Goal: Use online tool/utility: Utilize a website feature to perform a specific function

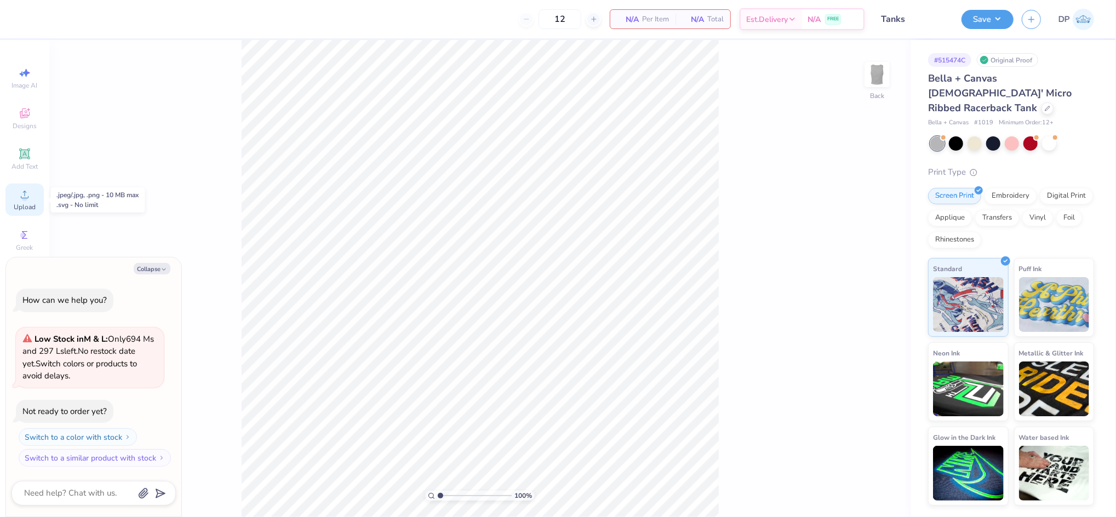
click at [22, 201] on icon at bounding box center [24, 194] width 13 height 13
click at [26, 192] on icon at bounding box center [24, 194] width 13 height 13
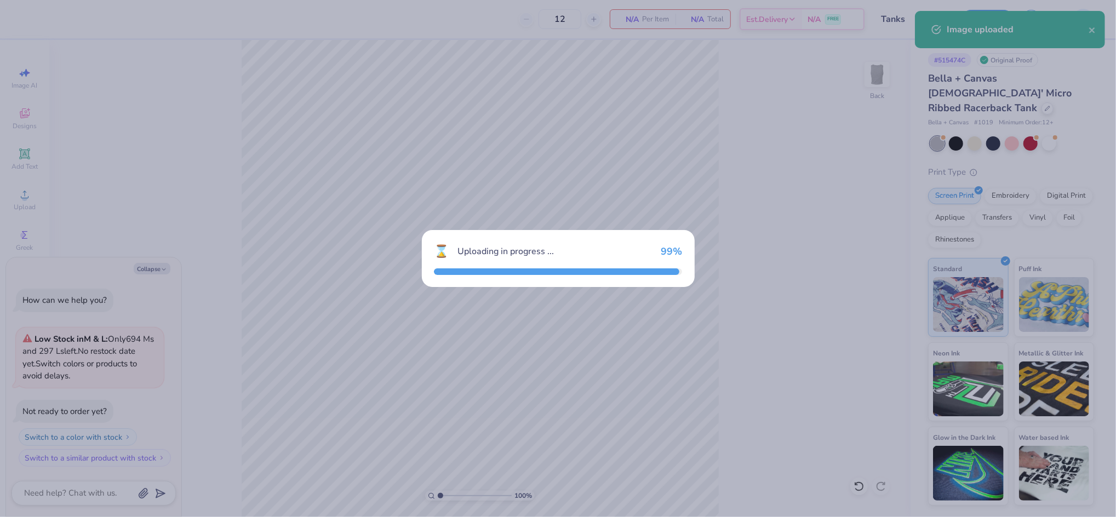
type textarea "x"
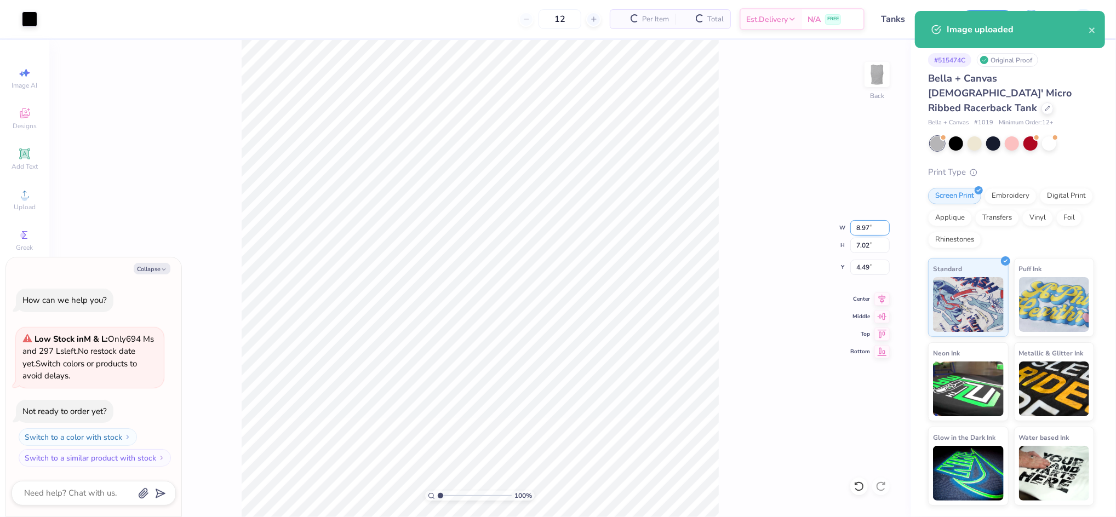
click at [864, 227] on input "8.97" at bounding box center [869, 227] width 39 height 15
type input "7.00"
type textarea "x"
type input "5.47"
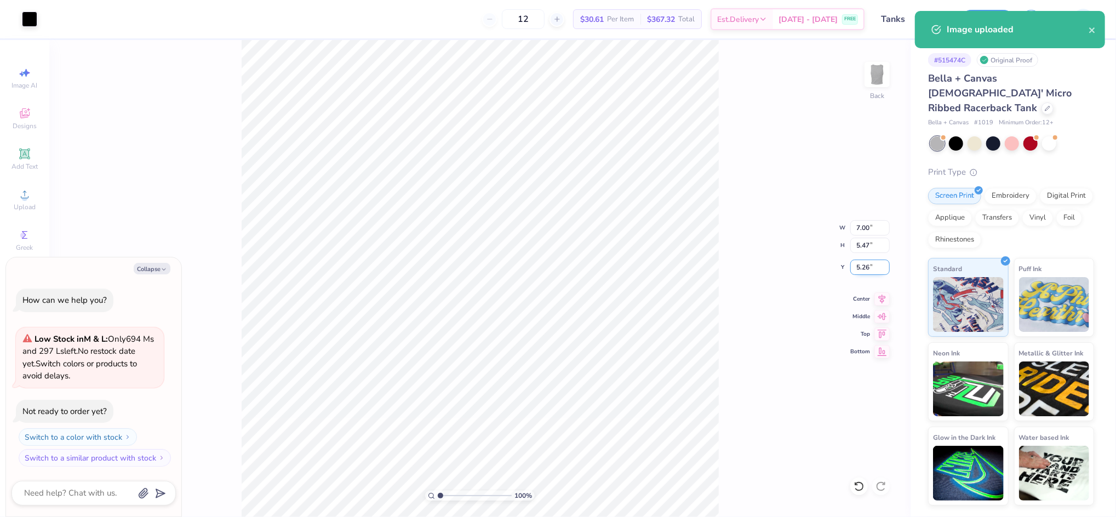
click at [860, 270] on input "5.26" at bounding box center [869, 267] width 39 height 15
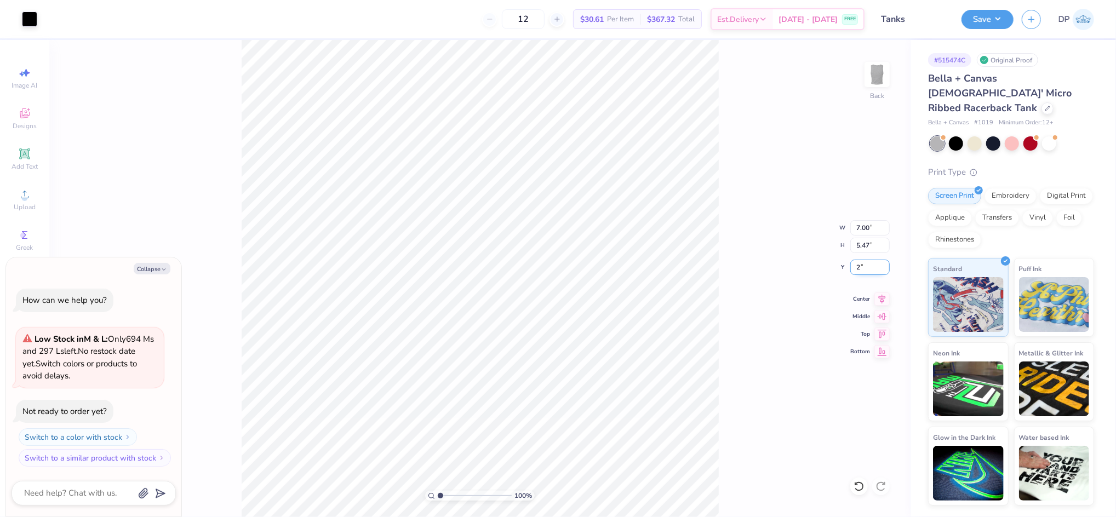
type input "2"
type textarea "x"
click at [861, 268] on input "2.00" at bounding box center [869, 267] width 39 height 15
type input "1"
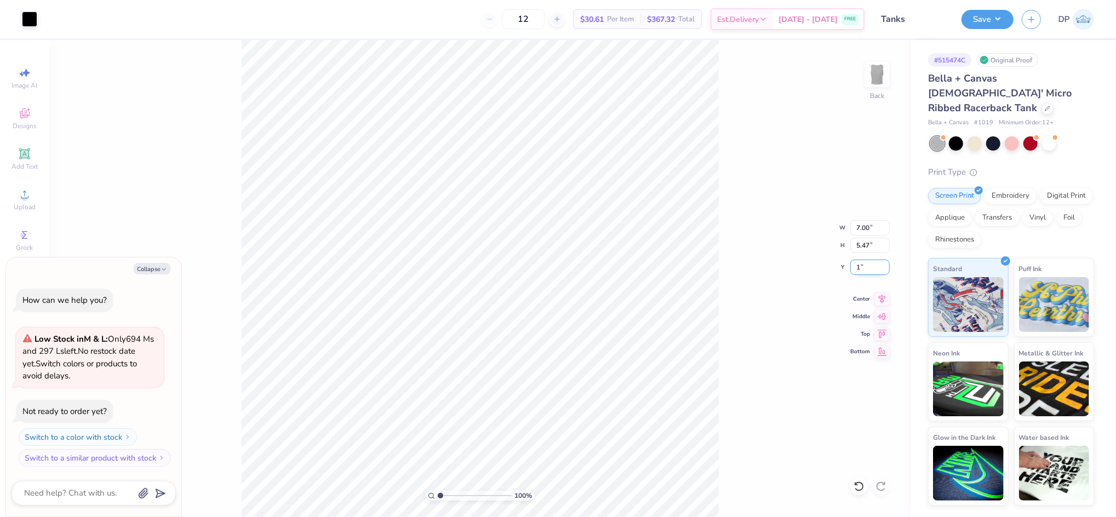
type textarea "x"
type input "1.00"
type textarea "x"
click at [858, 228] on input "7.00" at bounding box center [869, 227] width 39 height 15
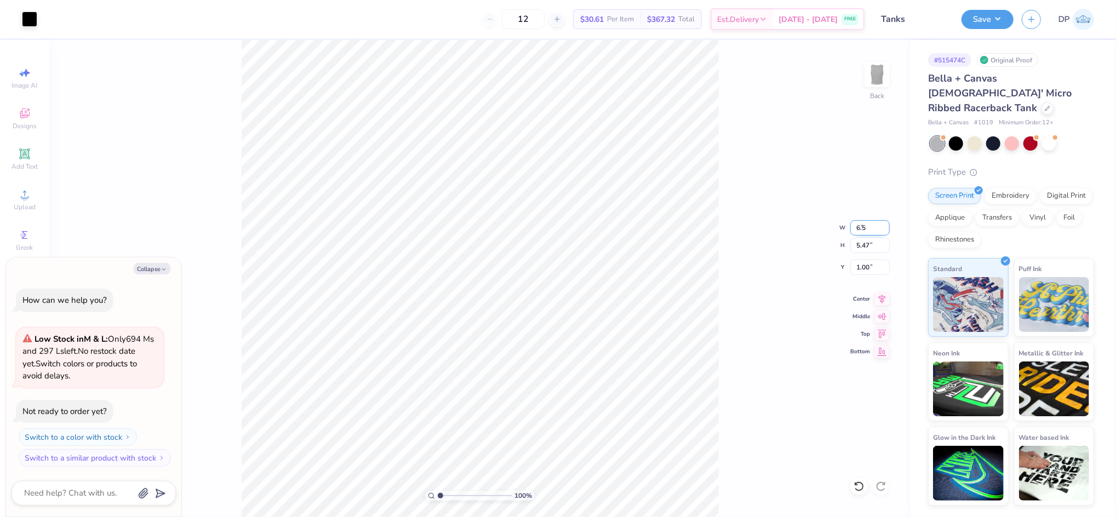
type input "6.5"
type textarea "x"
type input "6.50"
type input "5.08"
click at [862, 264] on input "1.20" at bounding box center [869, 267] width 39 height 15
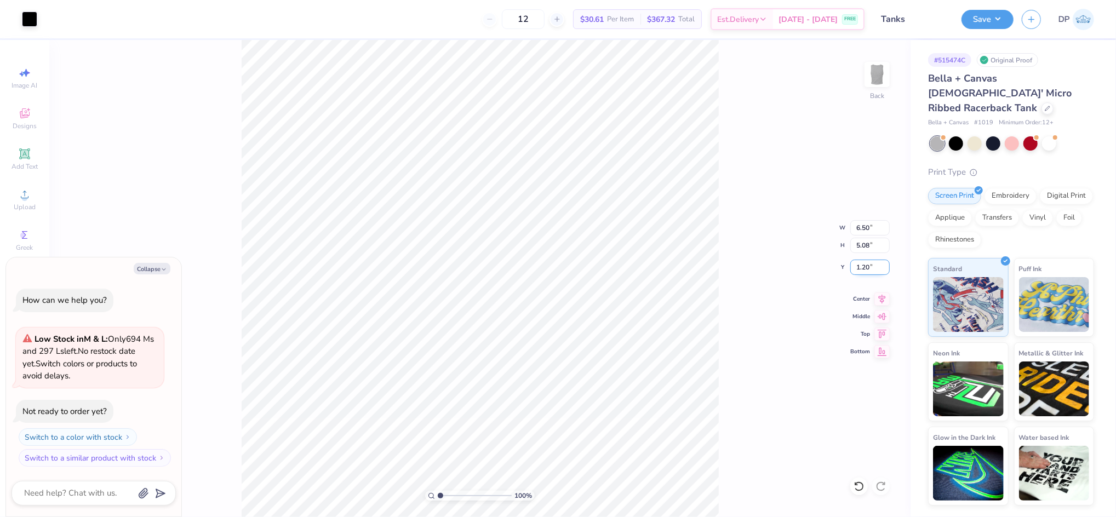
click at [862, 264] on input "1.20" at bounding box center [869, 267] width 39 height 15
type input "1"
type textarea "x"
type input "1.00"
type textarea "x"
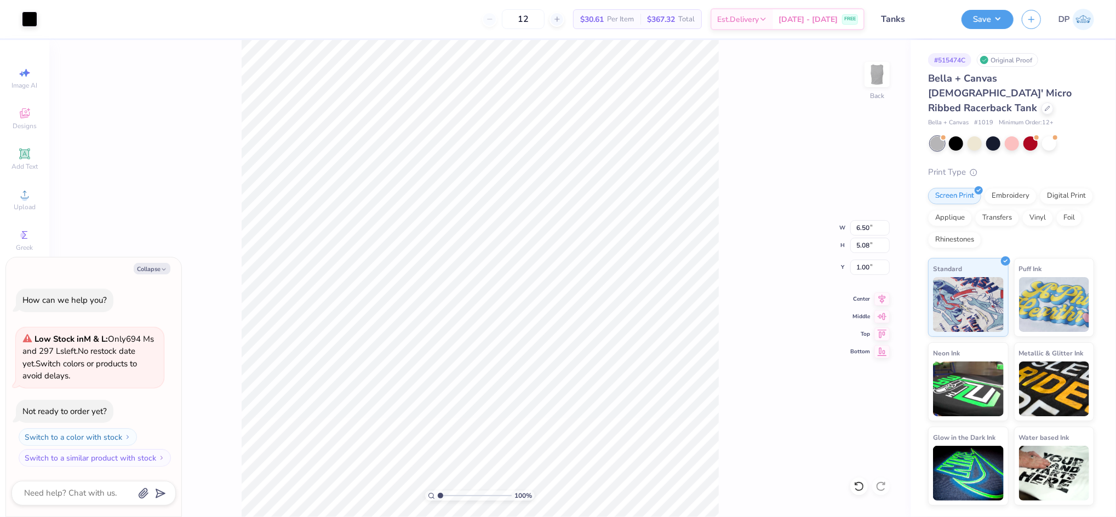
type input "0.97"
type textarea "x"
click at [855, 261] on input "0.97" at bounding box center [869, 267] width 39 height 15
type input "3"
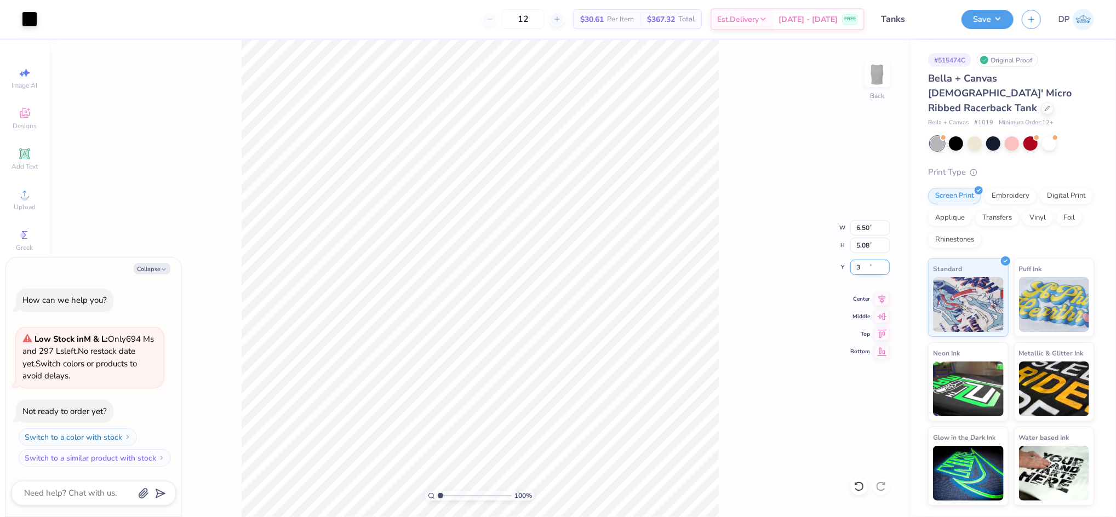
type textarea "x"
click at [865, 268] on input "3.00" at bounding box center [869, 267] width 39 height 15
type input "1"
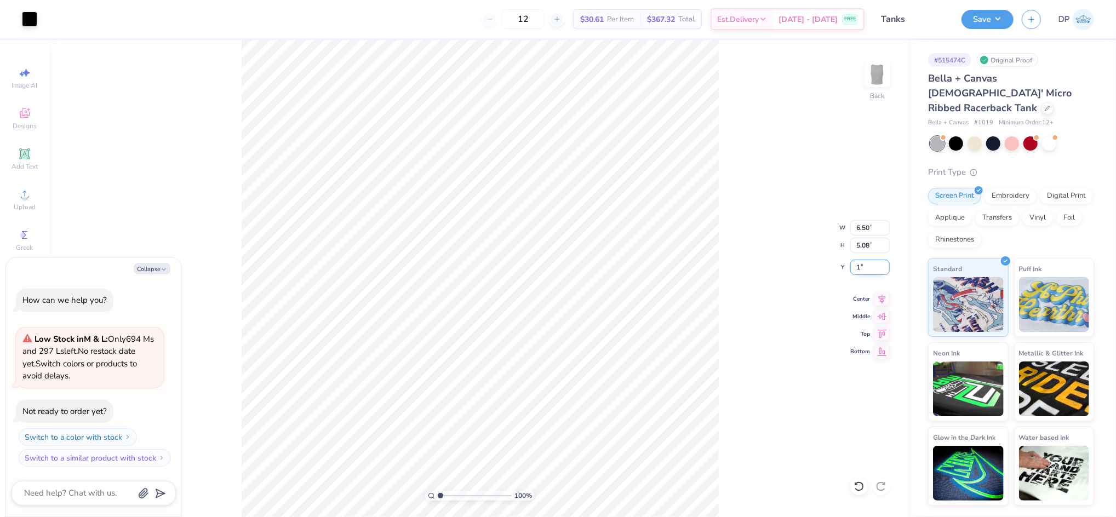
type textarea "x"
type input "1.00"
click at [25, 16] on div at bounding box center [29, 17] width 15 height 15
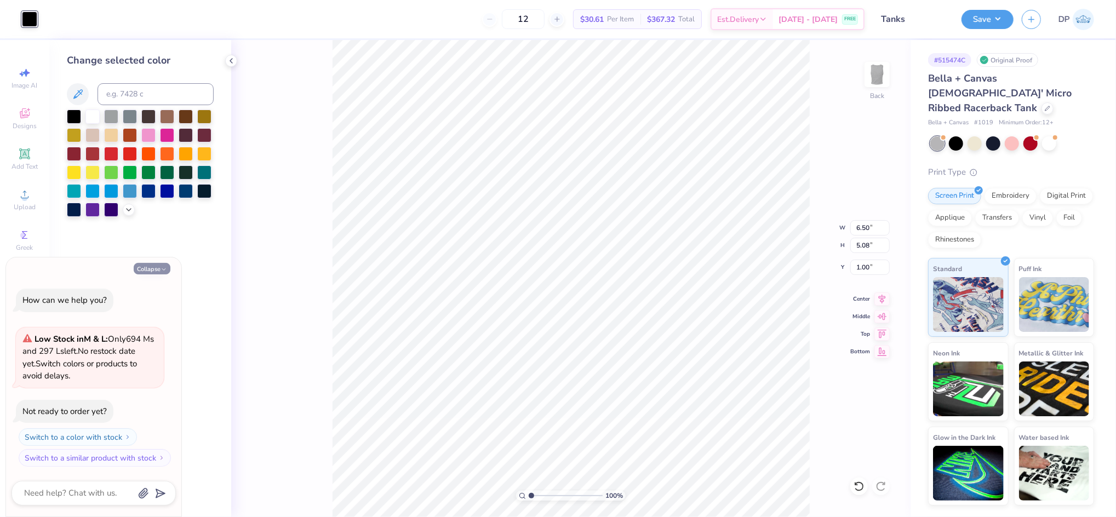
click at [150, 269] on button "Collapse" at bounding box center [152, 269] width 37 height 12
type textarea "x"
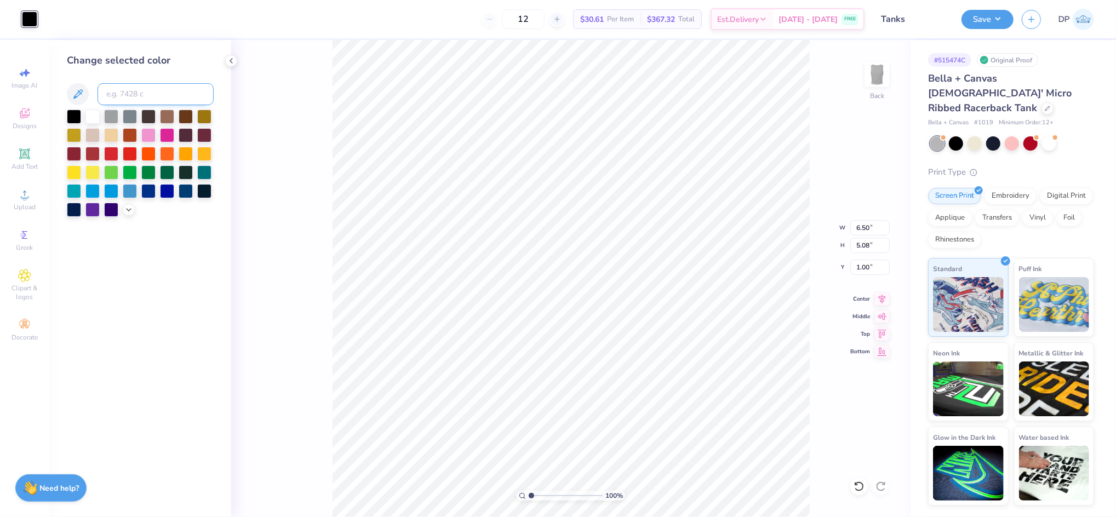
click at [139, 93] on input at bounding box center [156, 94] width 116 height 22
type input "cool gray 11"
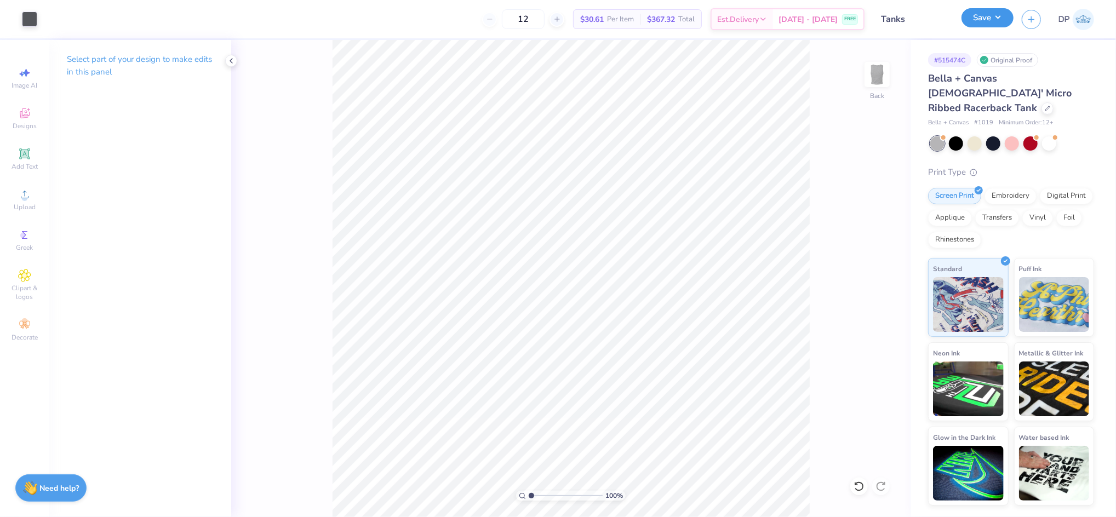
click at [1006, 14] on button "Save" at bounding box center [987, 17] width 52 height 19
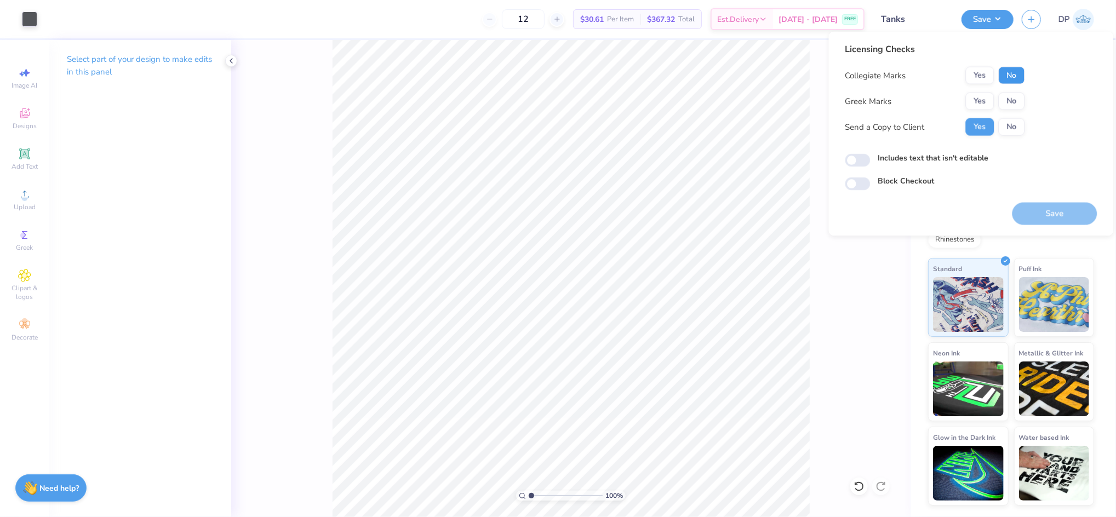
click at [1014, 71] on button "No" at bounding box center [1012, 76] width 26 height 18
click at [1015, 95] on button "No" at bounding box center [1012, 102] width 26 height 18
click at [943, 156] on label "Includes text that isn't editable" at bounding box center [933, 158] width 111 height 12
click at [871, 156] on input "Includes text that isn't editable" at bounding box center [857, 160] width 25 height 13
checkbox input "true"
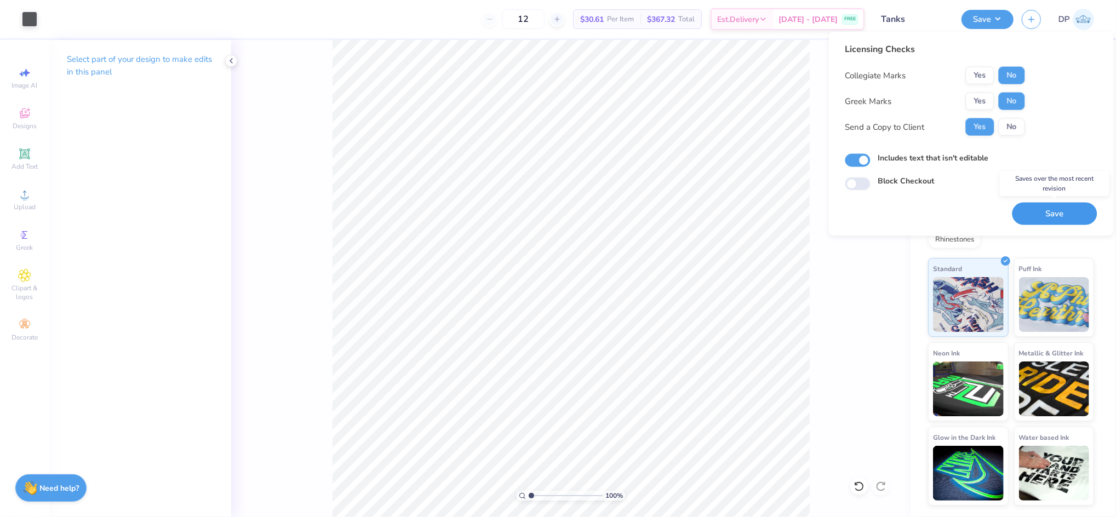
click at [1032, 209] on button "Save" at bounding box center [1054, 214] width 85 height 22
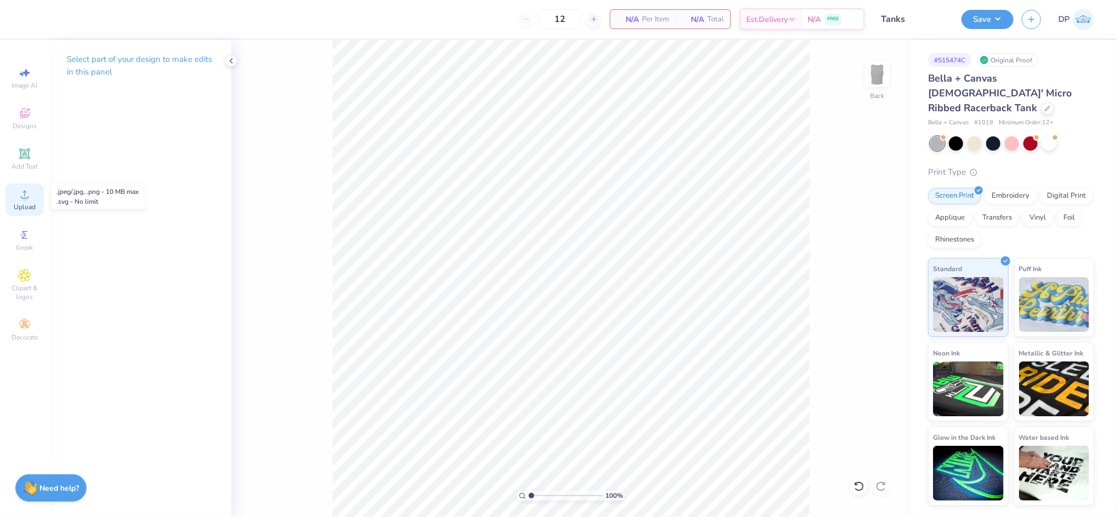
click at [19, 200] on icon at bounding box center [24, 194] width 13 height 13
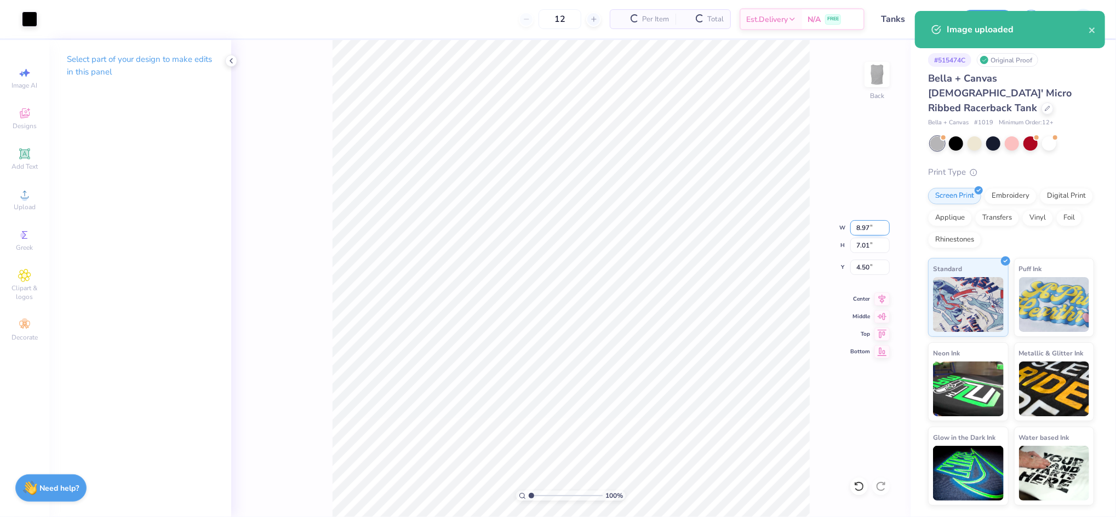
click at [863, 227] on input "8.97" at bounding box center [869, 227] width 39 height 15
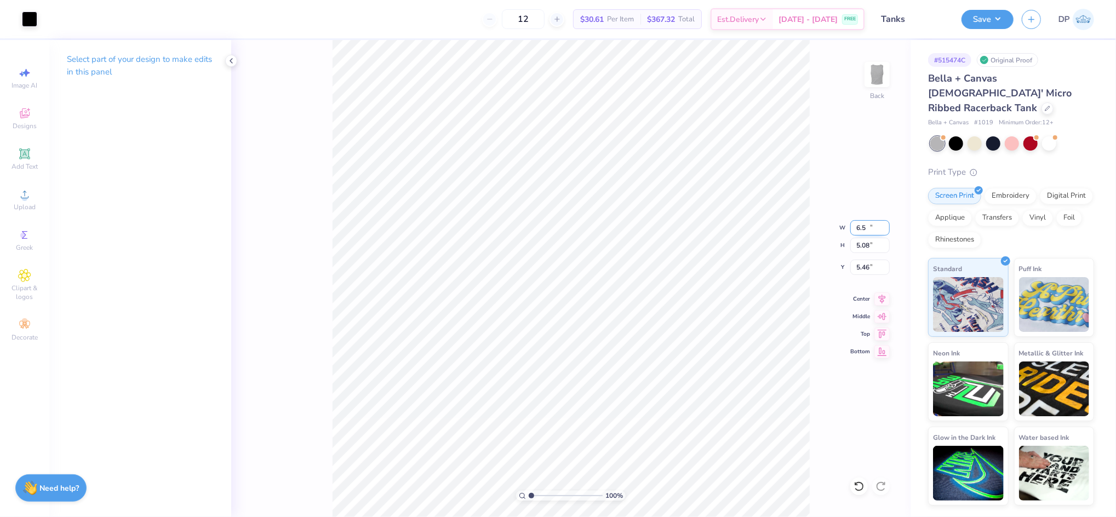
type input "6.50"
type input "5.08"
click at [864, 266] on input "5.46" at bounding box center [869, 267] width 39 height 15
type input "1.00"
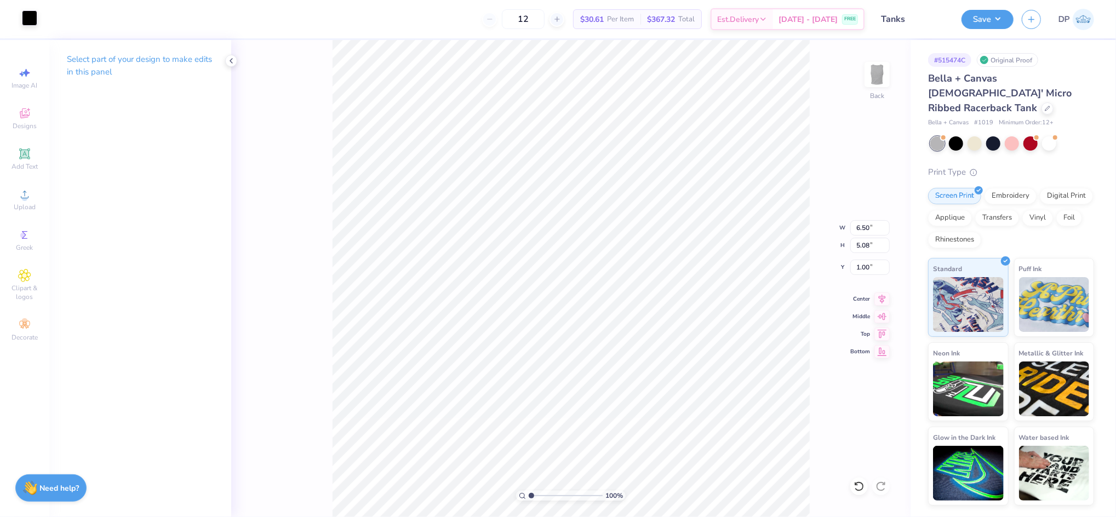
click at [24, 15] on div at bounding box center [29, 17] width 15 height 15
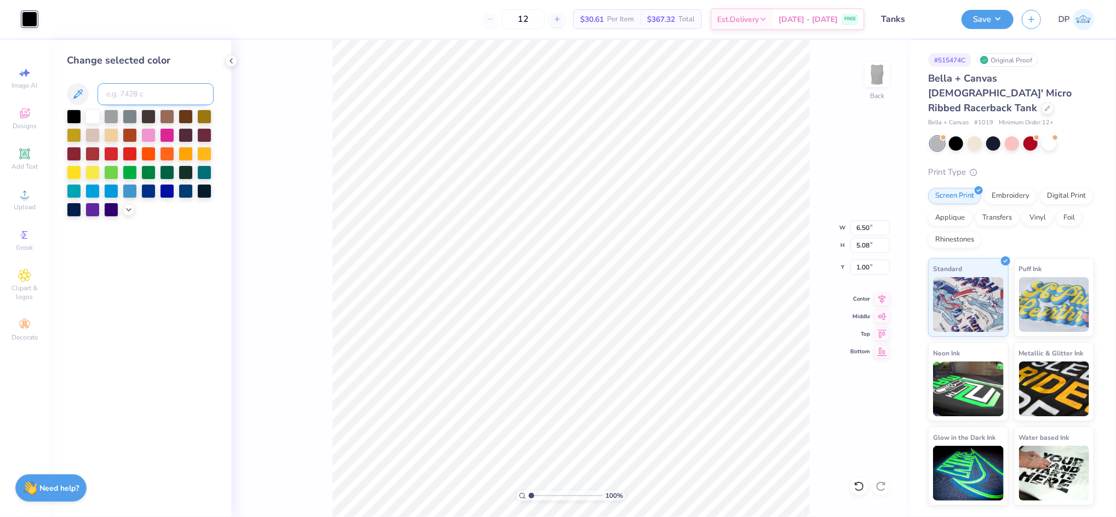
click at [134, 93] on input at bounding box center [156, 94] width 116 height 22
type input "cool gray 11"
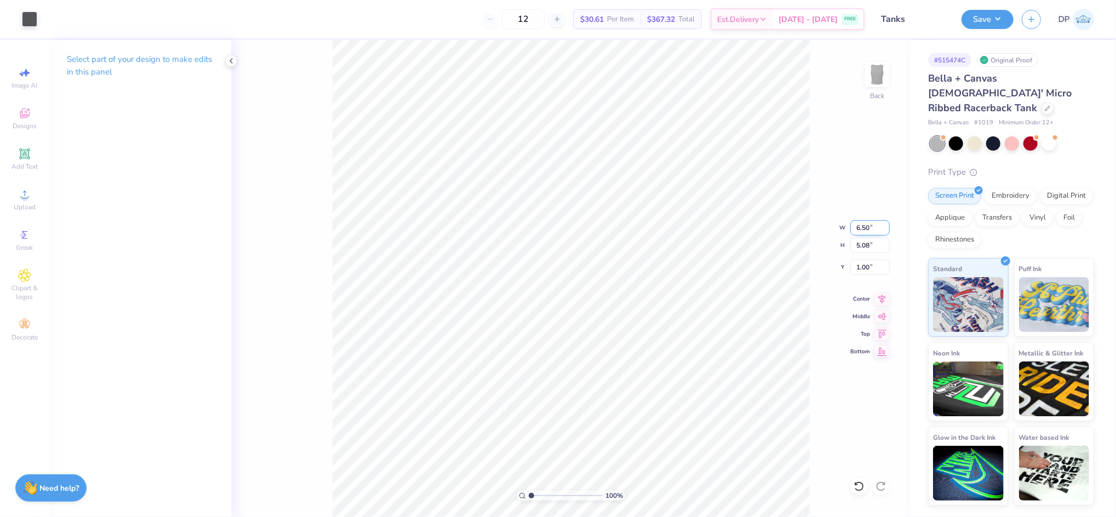
drag, startPoint x: 862, startPoint y: 227, endPoint x: 868, endPoint y: 227, distance: 6.0
click at [868, 227] on input "6.50" at bounding box center [869, 227] width 39 height 15
type input "6.80"
type input "5.31"
type input "0.88"
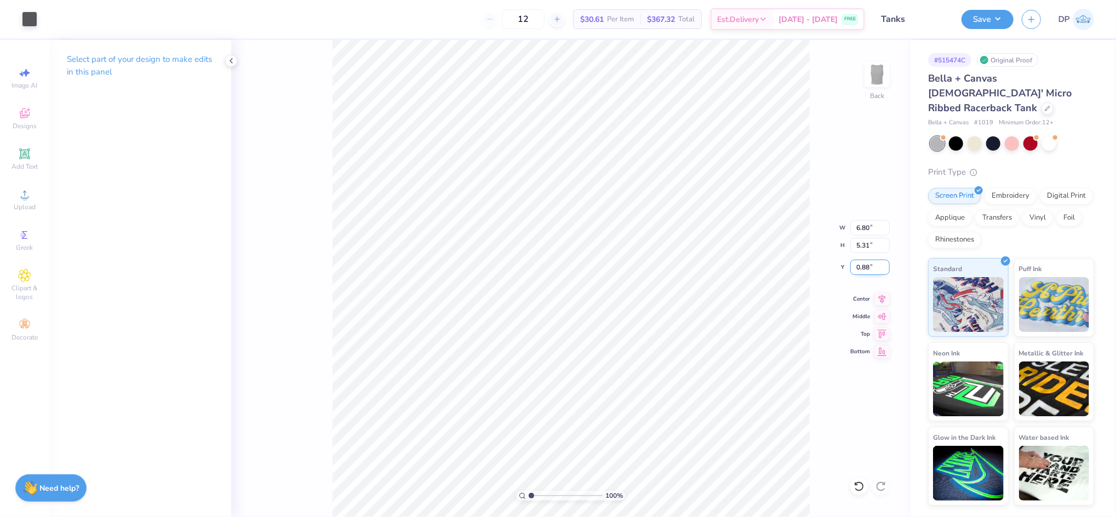
click at [862, 265] on input "0.88" at bounding box center [869, 267] width 39 height 15
type input "1.00"
click at [861, 228] on input "6.80" at bounding box center [869, 227] width 39 height 15
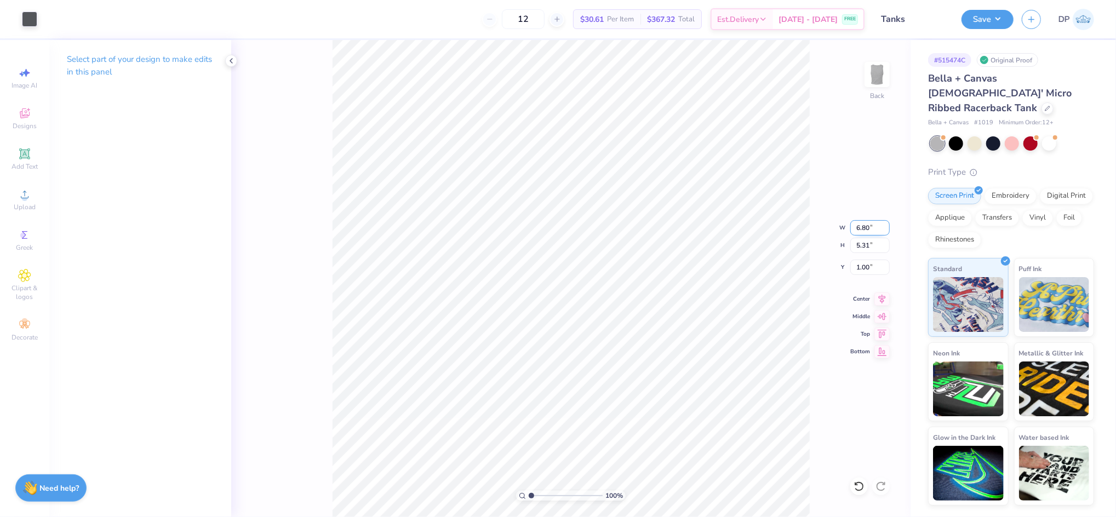
click at [861, 227] on input "6.80" at bounding box center [869, 227] width 39 height 15
type input "7.00"
type input "5.47"
click at [860, 265] on input "0.92" at bounding box center [869, 267] width 39 height 15
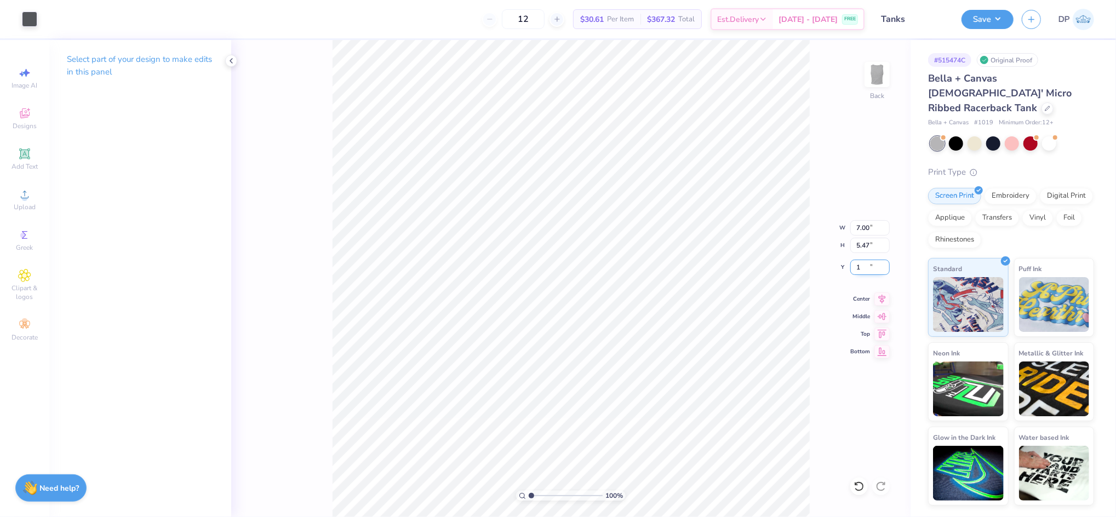
type input "1.00"
type input "1"
click at [529, 496] on input "range" at bounding box center [566, 496] width 74 height 10
click at [977, 26] on button "Save" at bounding box center [987, 17] width 52 height 19
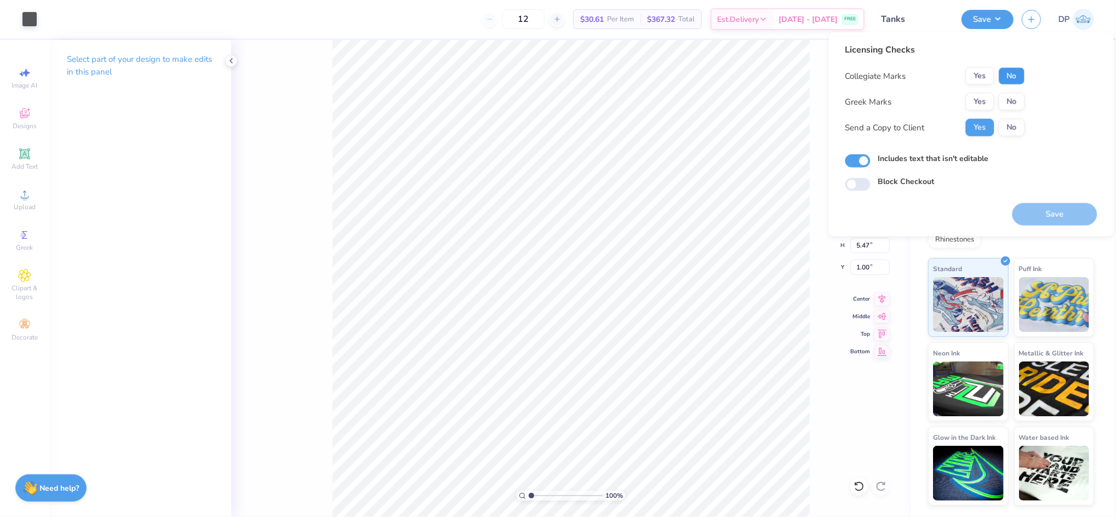
click at [1005, 76] on button "No" at bounding box center [1012, 76] width 26 height 18
click at [1007, 95] on button "No" at bounding box center [1012, 102] width 26 height 18
click at [1052, 215] on button "Save" at bounding box center [1054, 214] width 85 height 22
